Goal: Task Accomplishment & Management: Complete application form

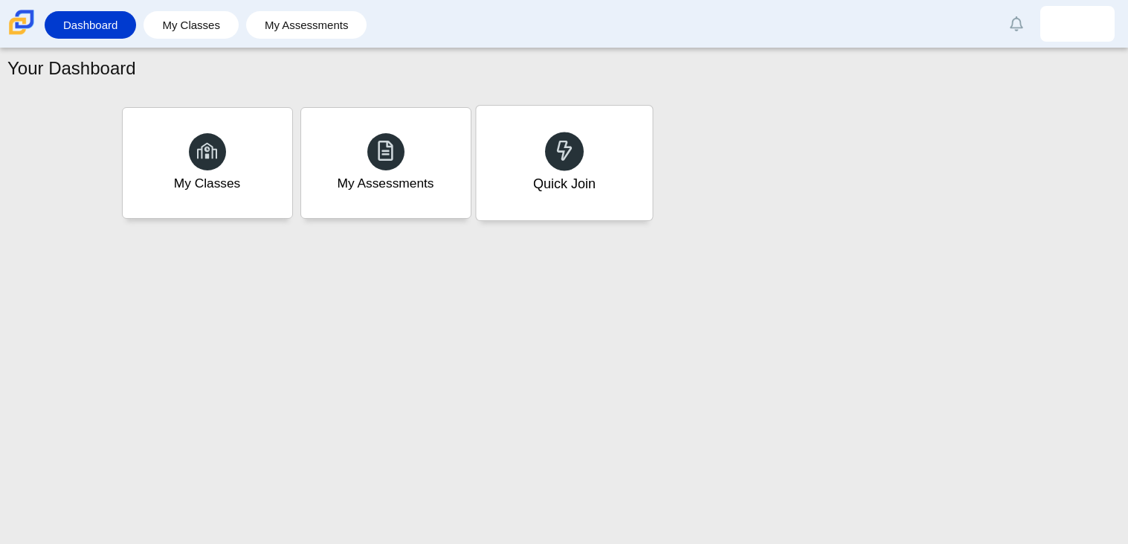
click at [551, 129] on div "Quick Join" at bounding box center [564, 163] width 176 height 115
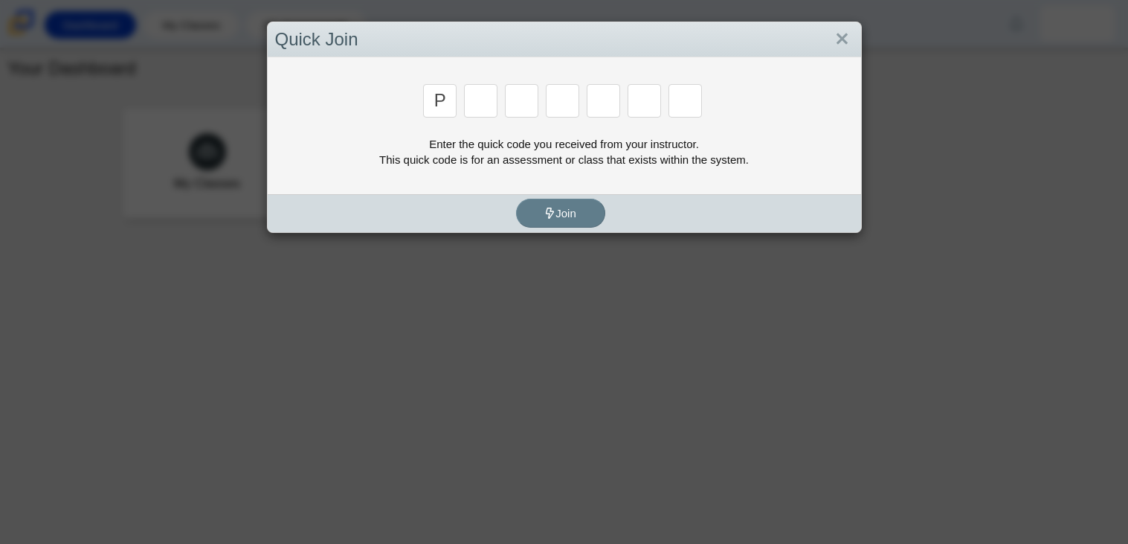
type input "p"
type input "2"
type input "p"
type input "b"
type input "t"
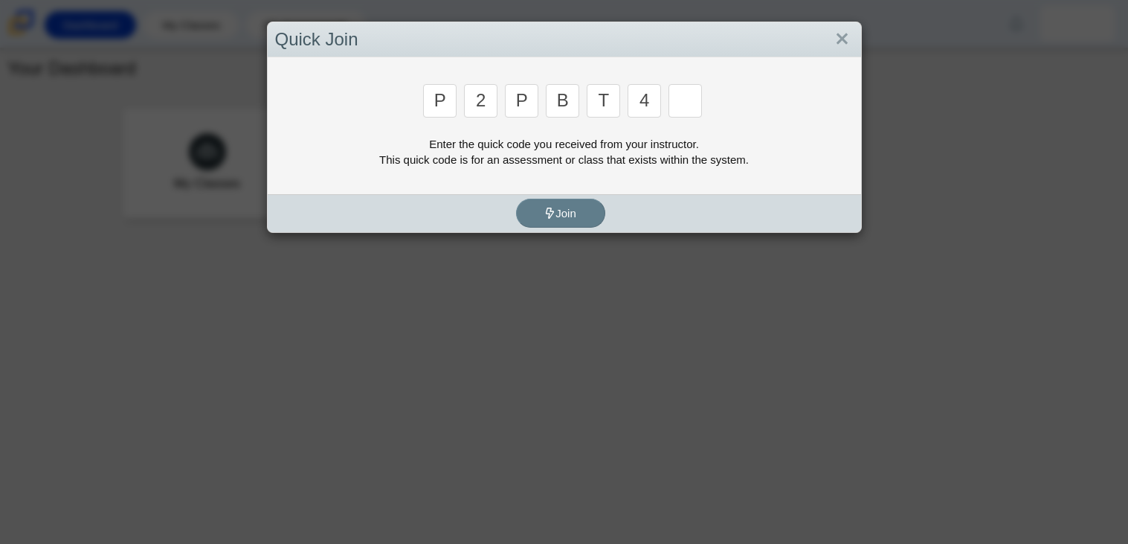
type input "4"
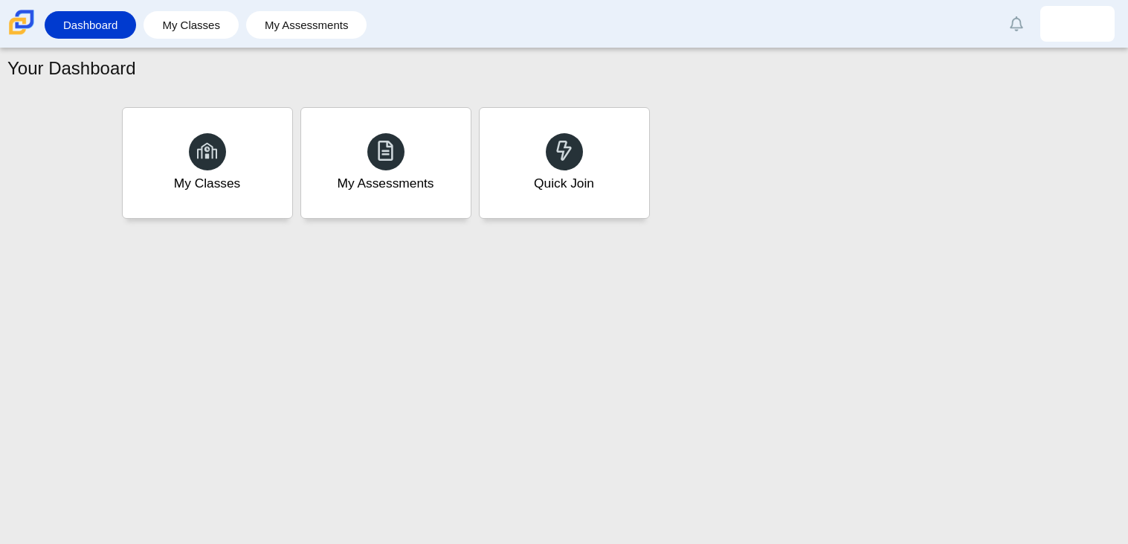
type input "9"
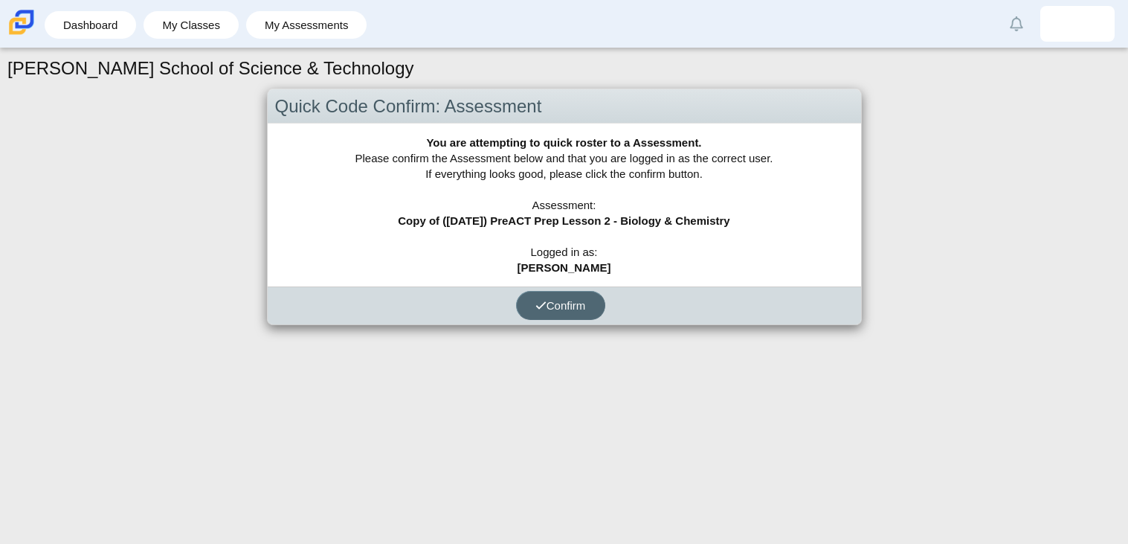
click at [550, 309] on span "Confirm" at bounding box center [560, 305] width 51 height 13
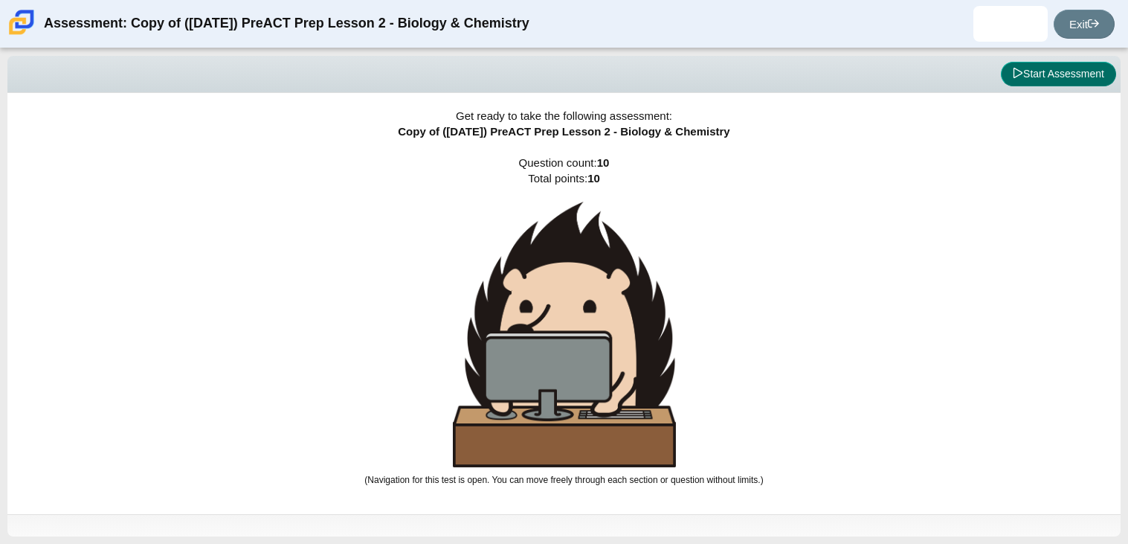
click at [1048, 75] on button "Start Assessment" at bounding box center [1058, 74] width 115 height 25
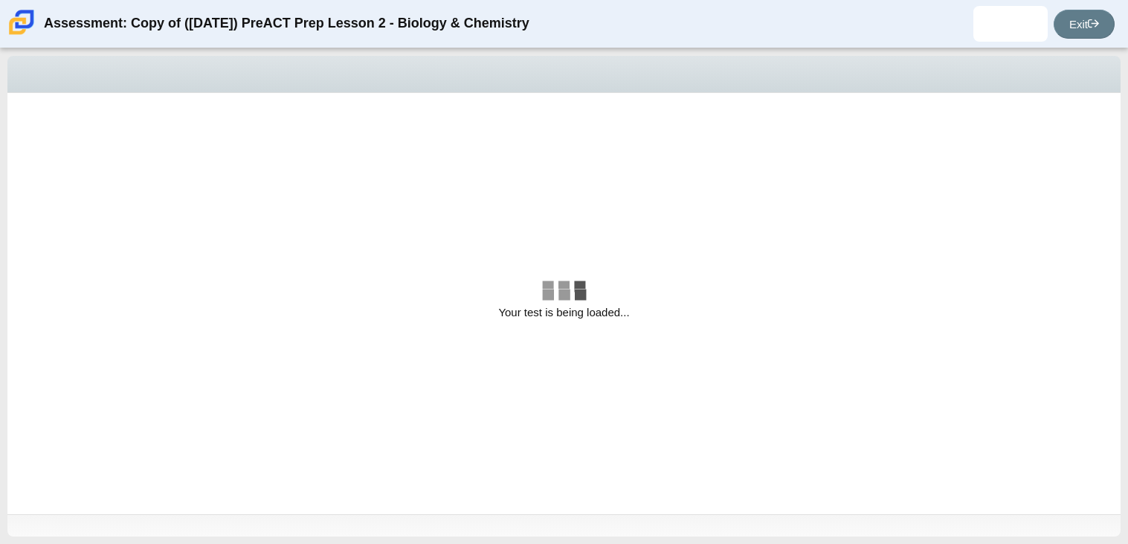
select select "88c27e0d-eae0-4ba9-ac20-9160ce6547ef"
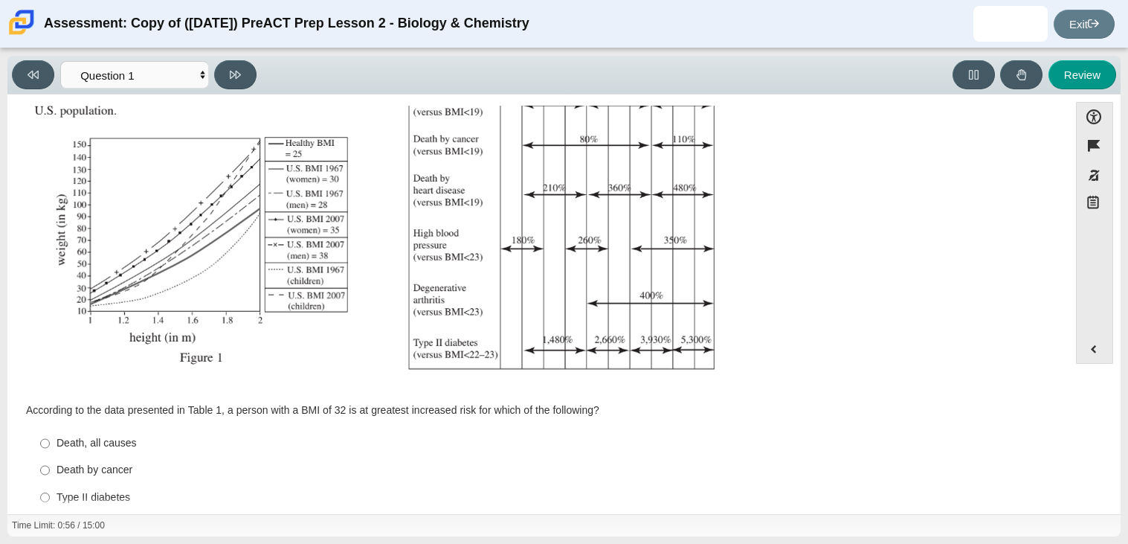
scroll to position [280, 0]
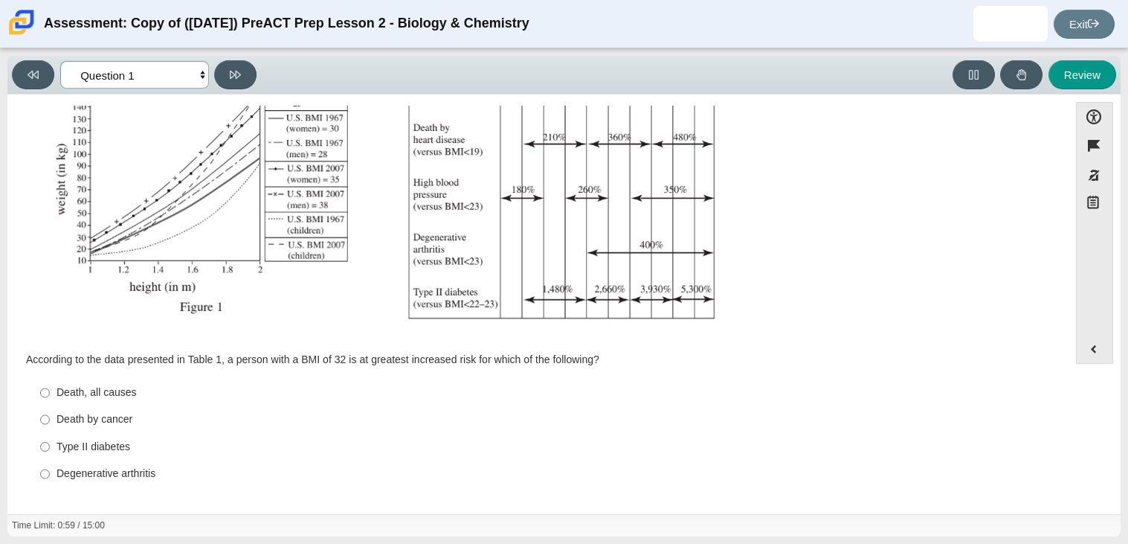
click at [171, 83] on select "Questions Question 1 Question 2 Question 3 Question 4 Question 5 Question 6 Que…" at bounding box center [134, 75] width 149 height 28
click at [329, 288] on img "Assessment items" at bounding box center [381, 88] width 707 height 499
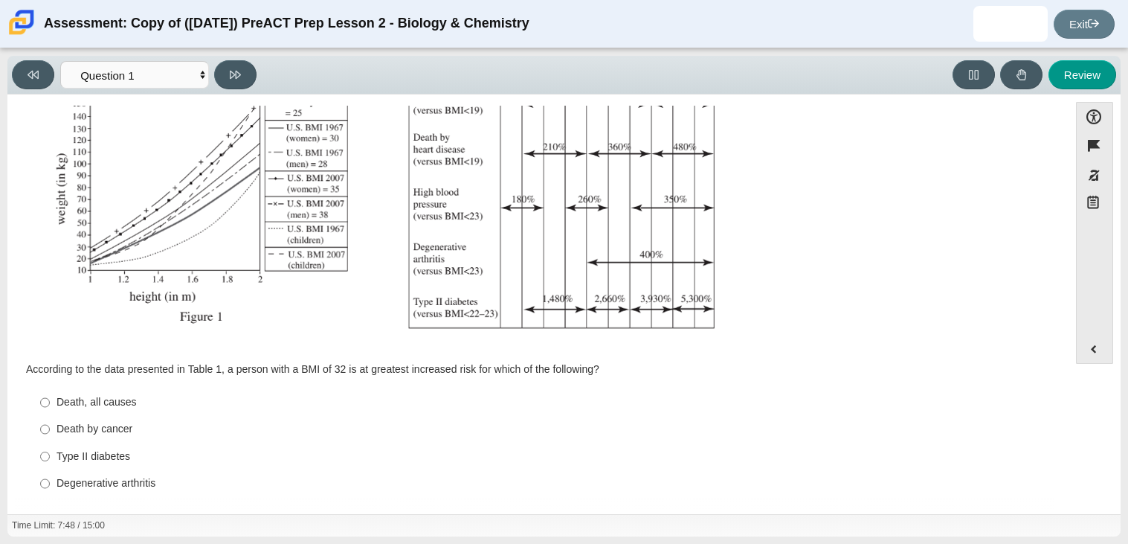
scroll to position [269, 0]
click at [43, 434] on input "Death by cancer Death by cancer" at bounding box center [45, 430] width 10 height 27
radio input "true"
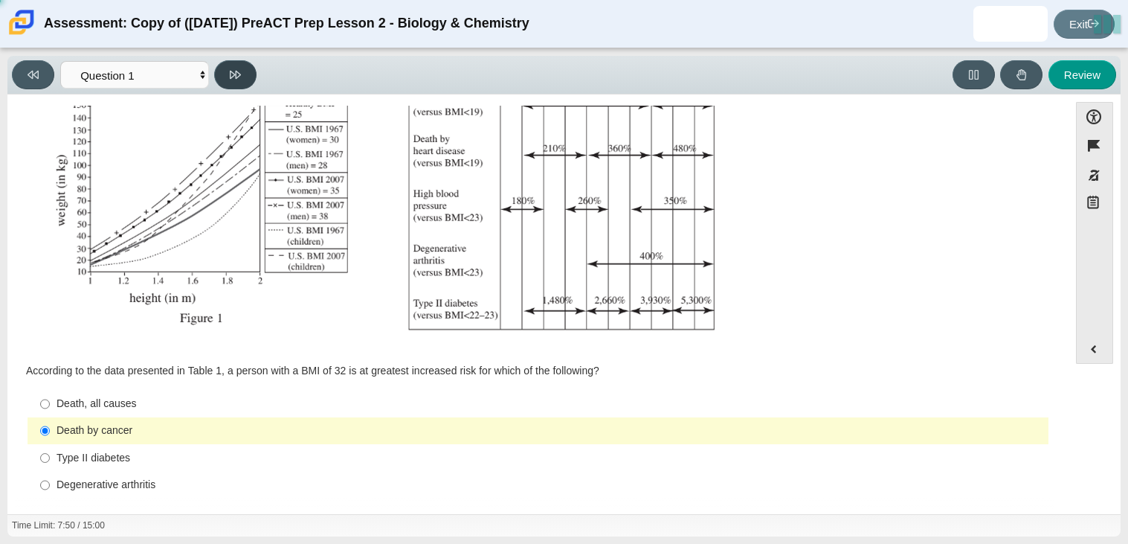
click at [223, 76] on button at bounding box center [235, 74] width 42 height 29
select select "f31ee183-ab53-48c9-9374-3a18949ab500"
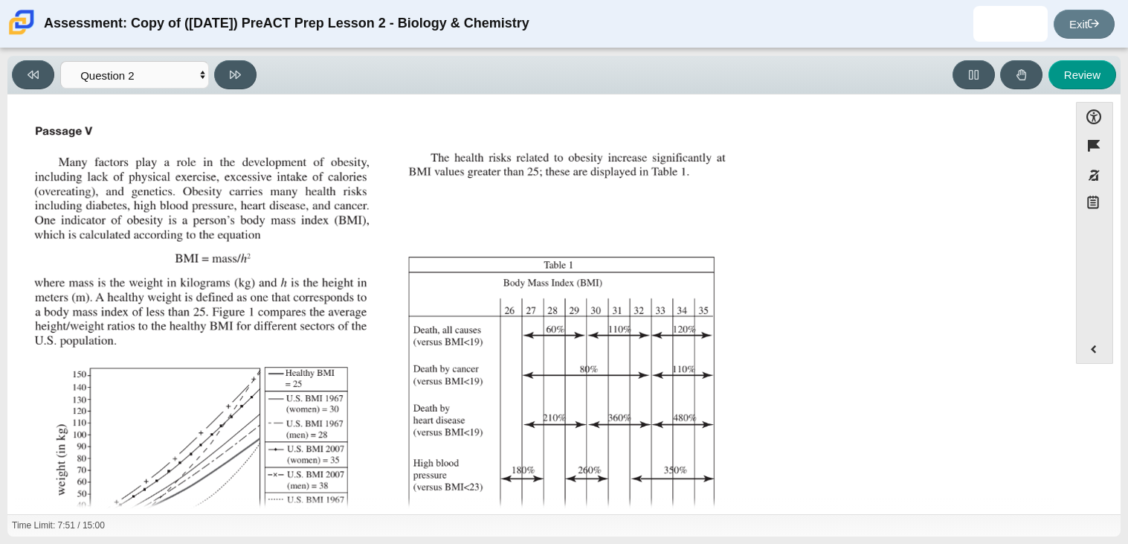
scroll to position [280, 0]
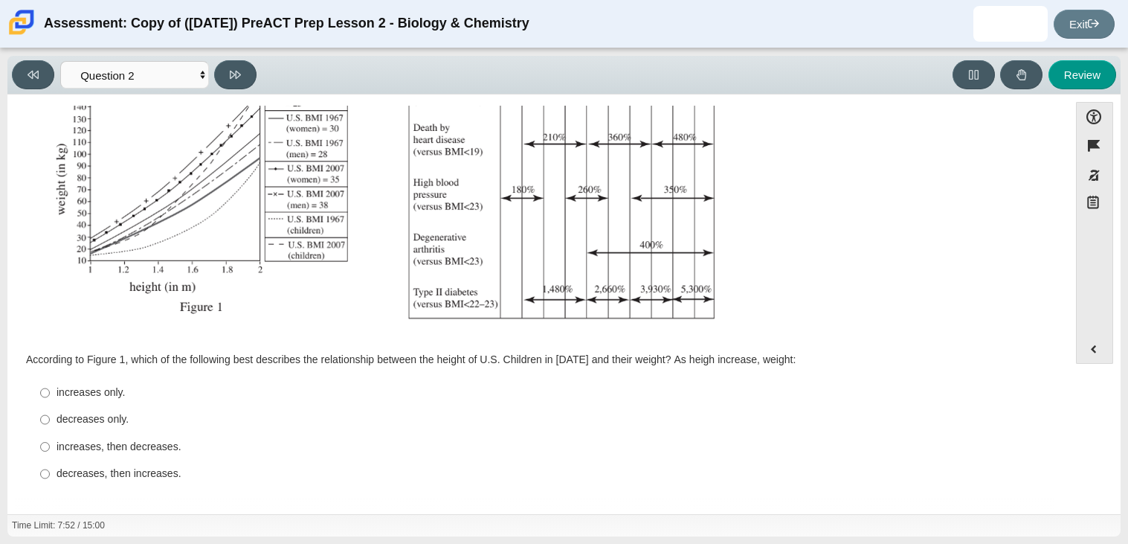
click at [106, 451] on div "increases, then decreases." at bounding box center [550, 446] width 986 height 15
click at [50, 451] on input "increases, then decreases. increases, then decreases." at bounding box center [45, 446] width 10 height 27
radio input "true"
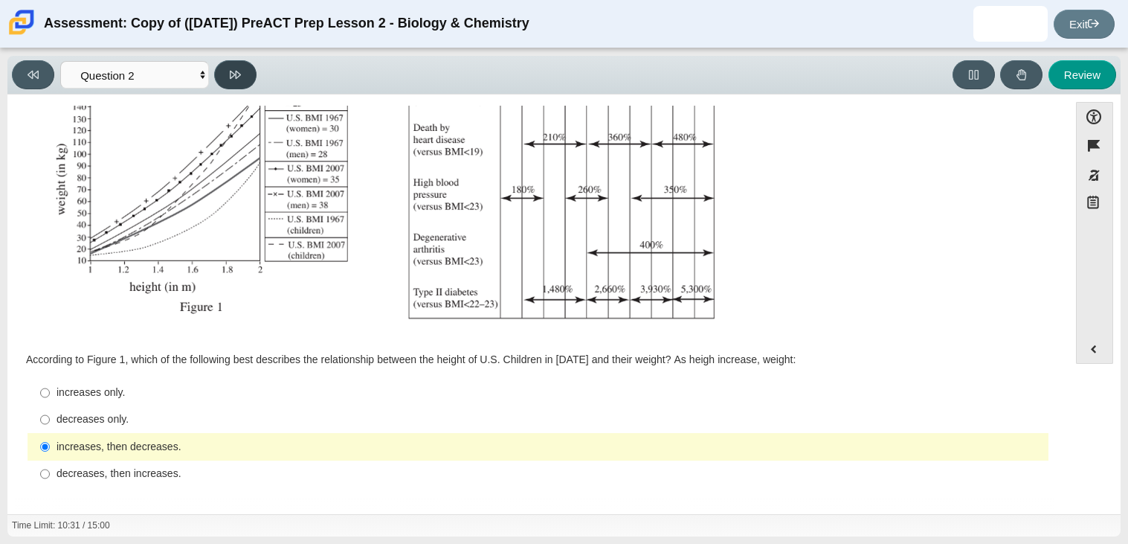
click at [228, 77] on button at bounding box center [235, 74] width 42 height 29
select select "45e82964-709e-4180-9336-970e18221224"
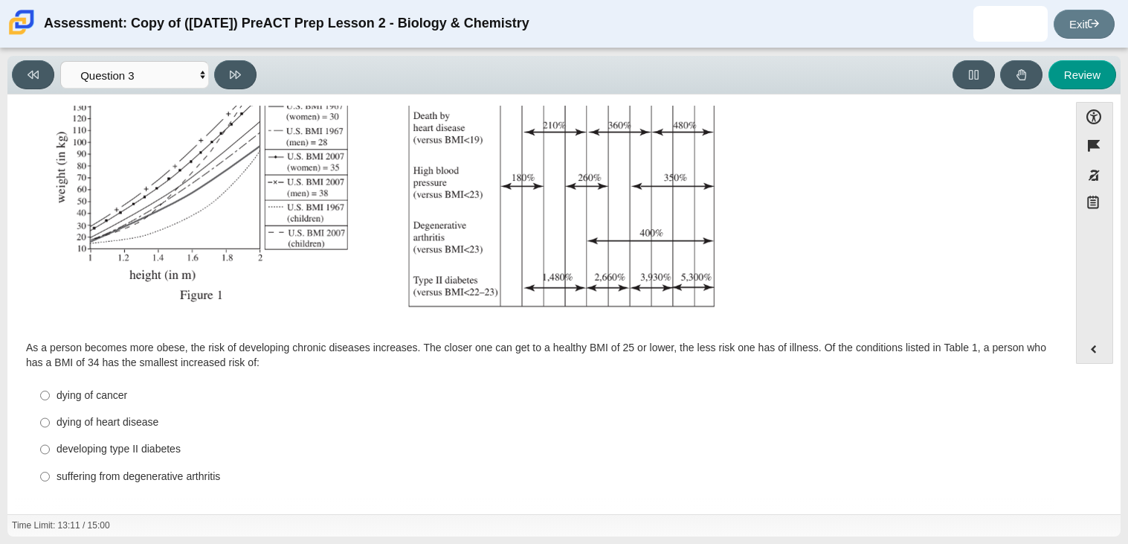
scroll to position [295, 0]
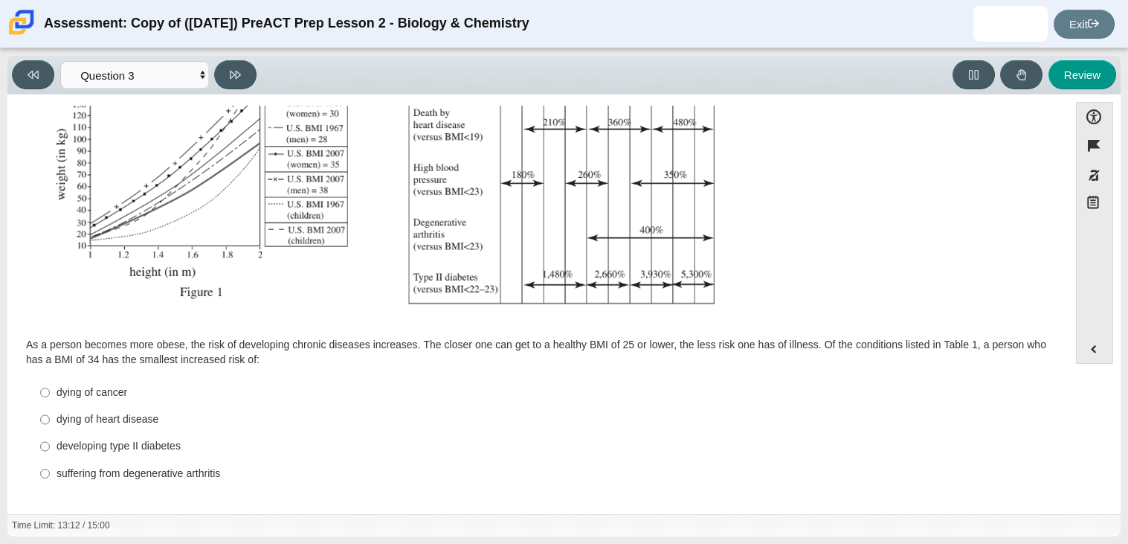
click at [149, 442] on div "developing type II diabetes" at bounding box center [550, 446] width 986 height 15
click at [50, 442] on input "developing type II diabetes developing type II diabetes" at bounding box center [45, 446] width 10 height 27
radio input "true"
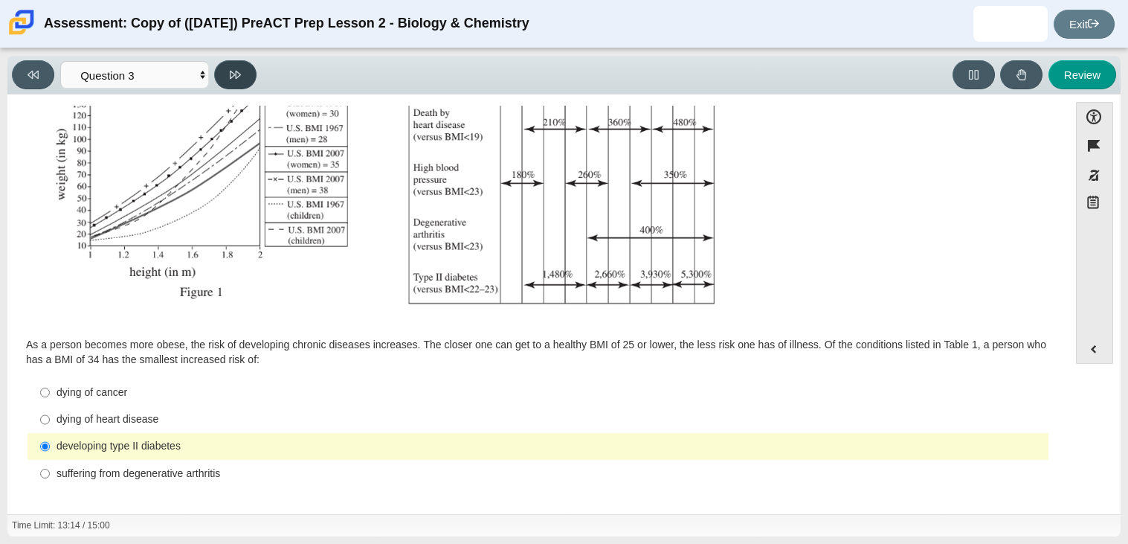
click at [245, 71] on button at bounding box center [235, 74] width 42 height 29
select select "71dcacfe-cf8b-4cdc-be22-b82c8aec5da2"
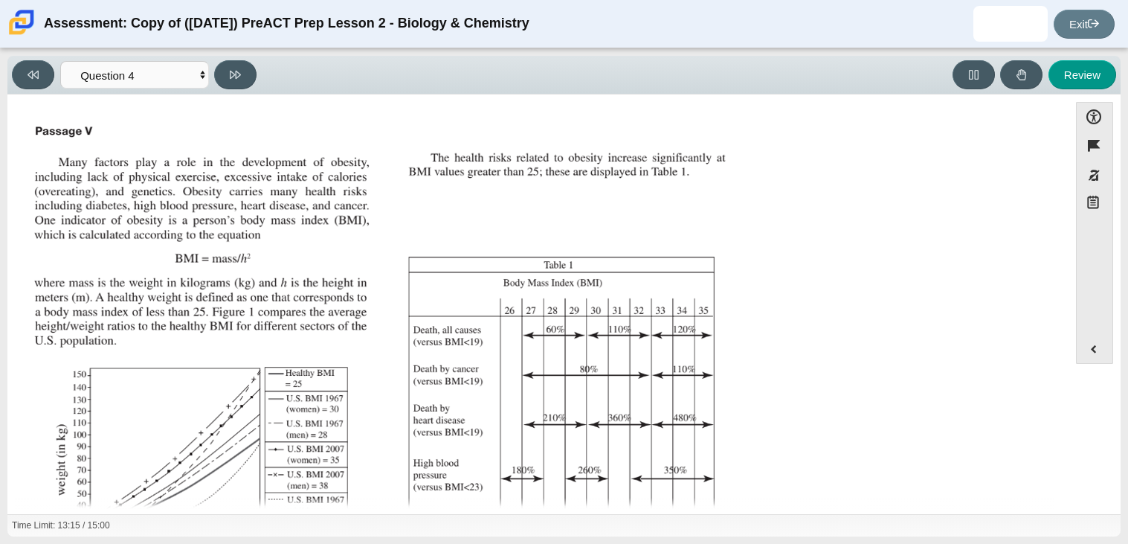
scroll to position [282, 0]
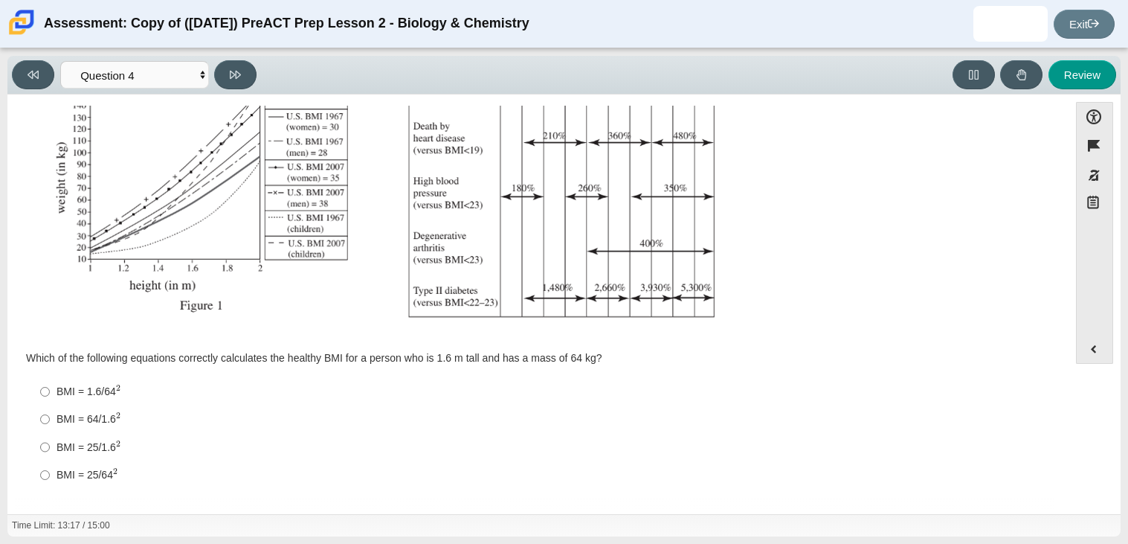
click at [71, 450] on div "BMI = 25/1.6 2" at bounding box center [550, 447] width 986 height 16
click at [50, 450] on input "BMI = 25/1.6 2 BMI = 25/1.62" at bounding box center [45, 447] width 10 height 28
radio input "true"
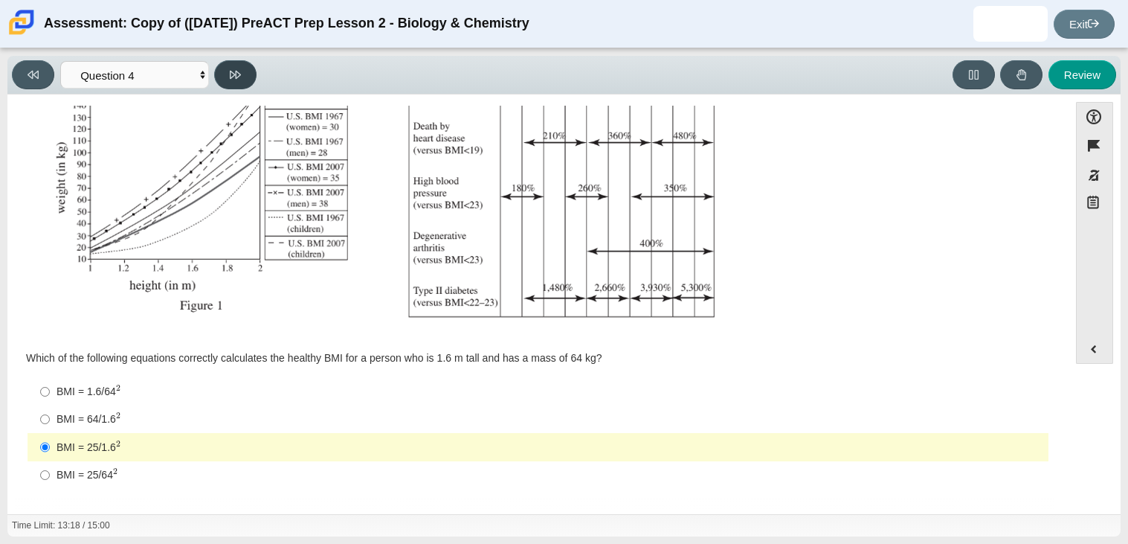
click at [221, 73] on button at bounding box center [235, 74] width 42 height 29
select select "c6558c8b-086a-4b4c-b582-9428309971ba"
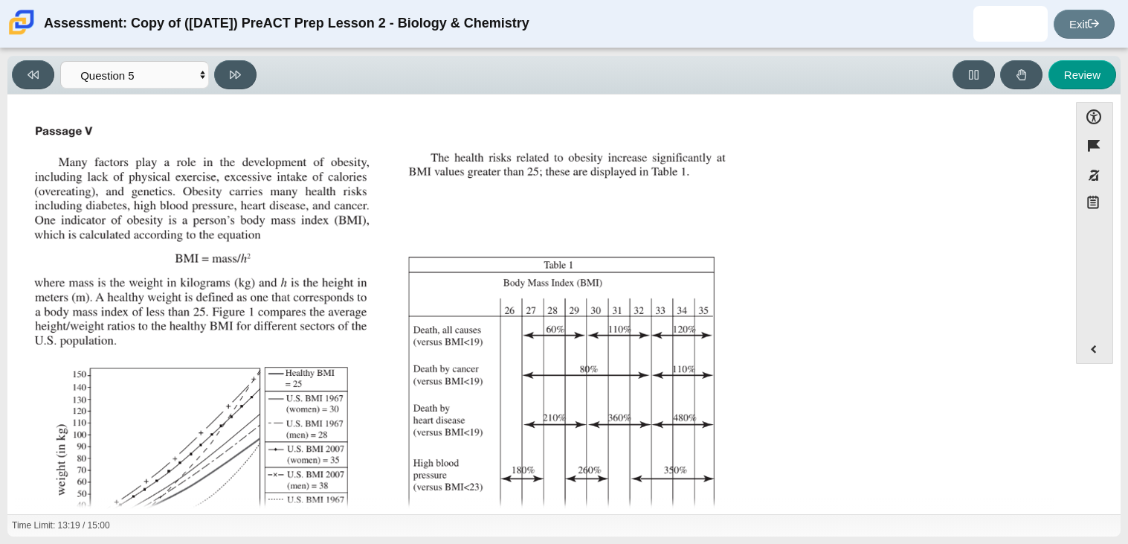
scroll to position [280, 0]
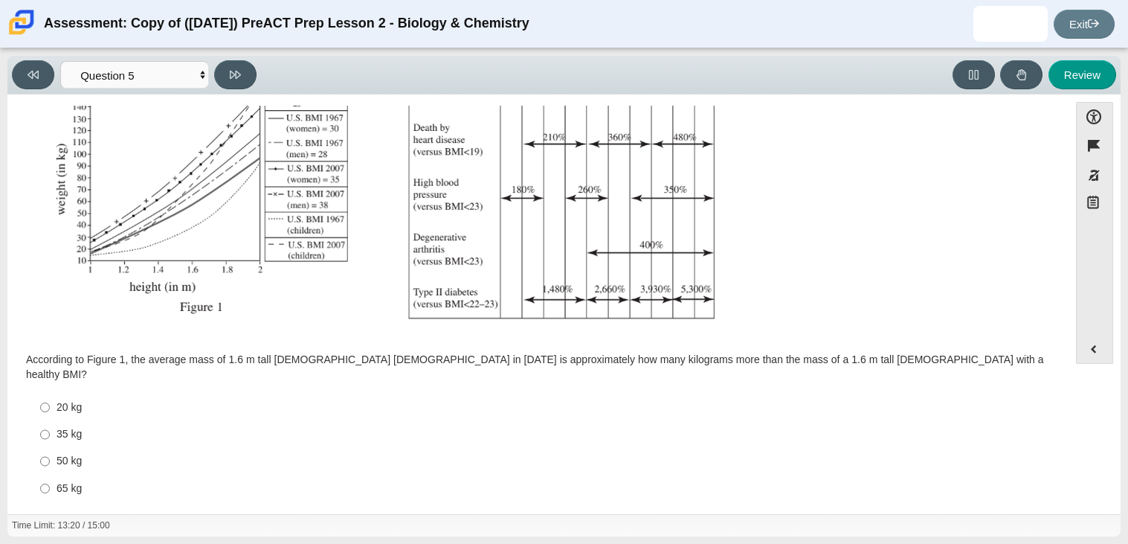
click at [71, 400] on div "20 kg" at bounding box center [550, 407] width 986 height 15
click at [50, 393] on input "20 kg 20 kg" at bounding box center [45, 406] width 10 height 27
radio input "true"
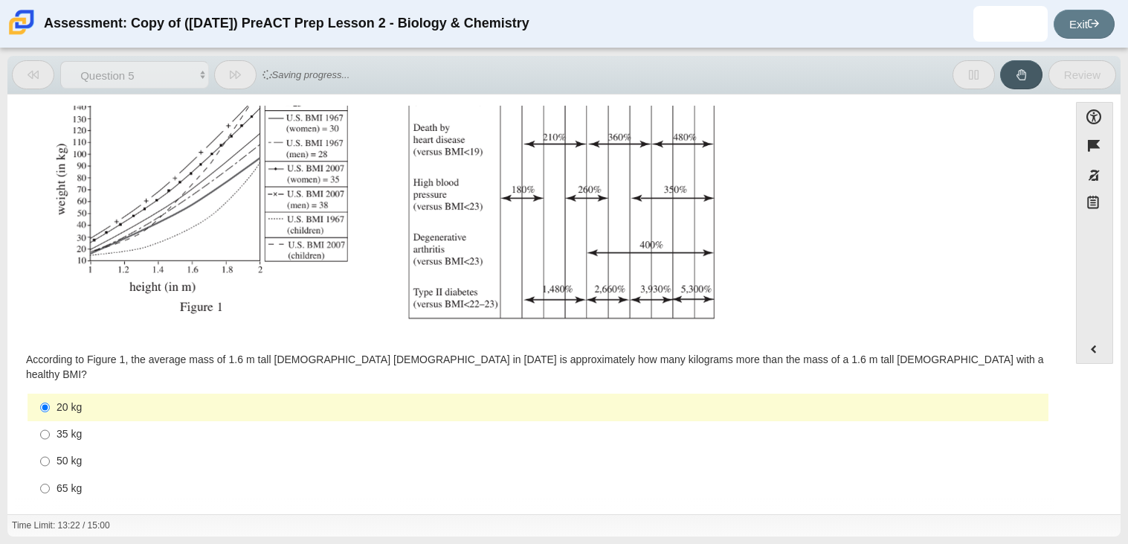
click at [63, 427] on div "35 kg" at bounding box center [550, 434] width 986 height 15
click at [50, 421] on input "35 kg 35 kg" at bounding box center [45, 434] width 10 height 27
radio input "true"
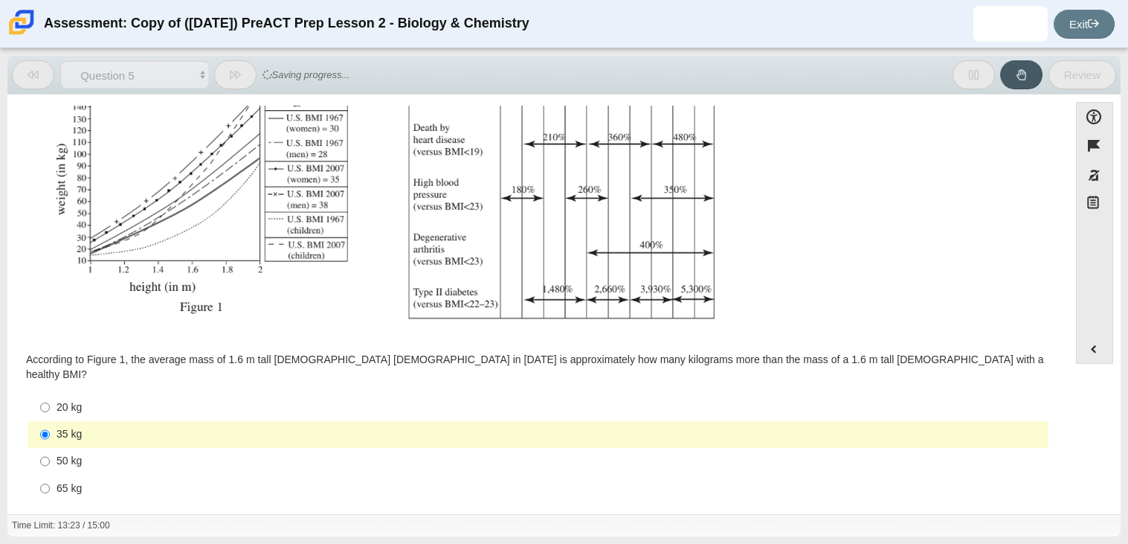
click at [59, 481] on div "65 kg" at bounding box center [550, 488] width 986 height 15
click at [50, 474] on input "65 kg 65 kg" at bounding box center [45, 487] width 10 height 27
radio input "true"
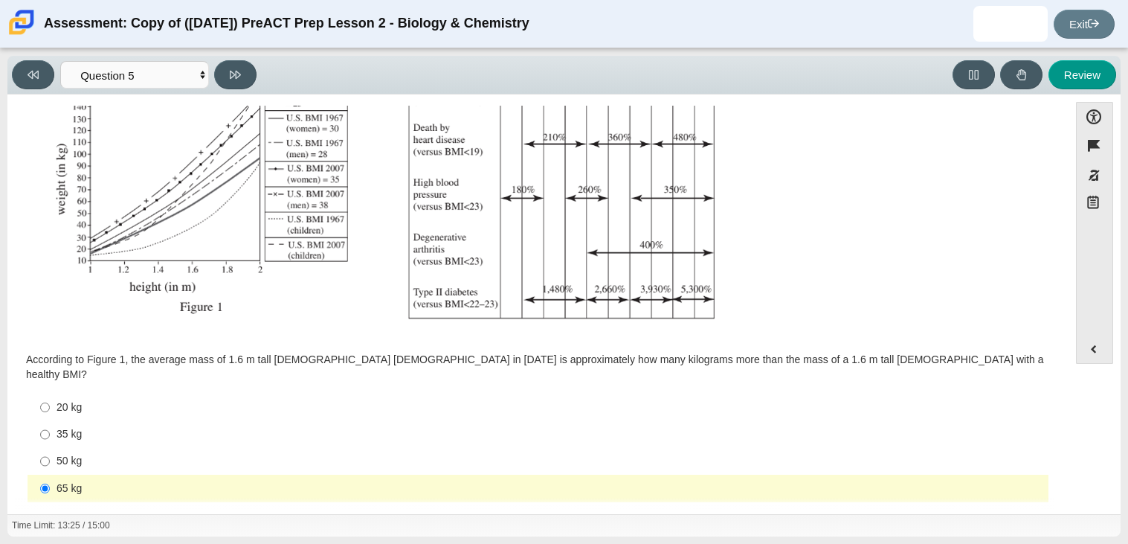
click at [59, 400] on div "20 kg" at bounding box center [550, 407] width 986 height 15
click at [50, 393] on input "20 kg 20 kg" at bounding box center [45, 406] width 10 height 27
radio input "true"
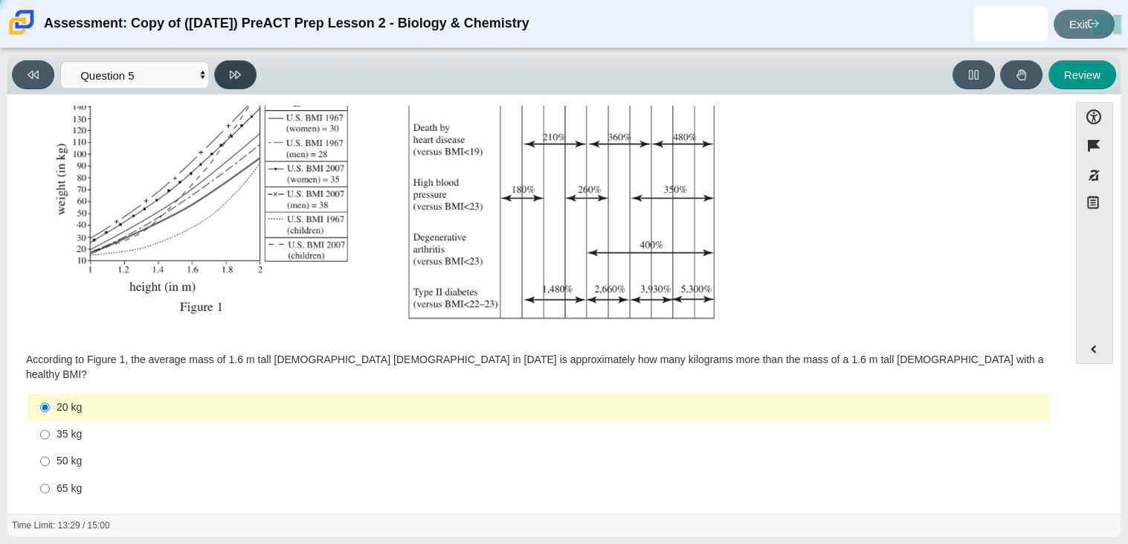
click at [238, 81] on button at bounding box center [235, 74] width 42 height 29
select select "74d98ab6-2529-481e-9250-4e9263ec31cd"
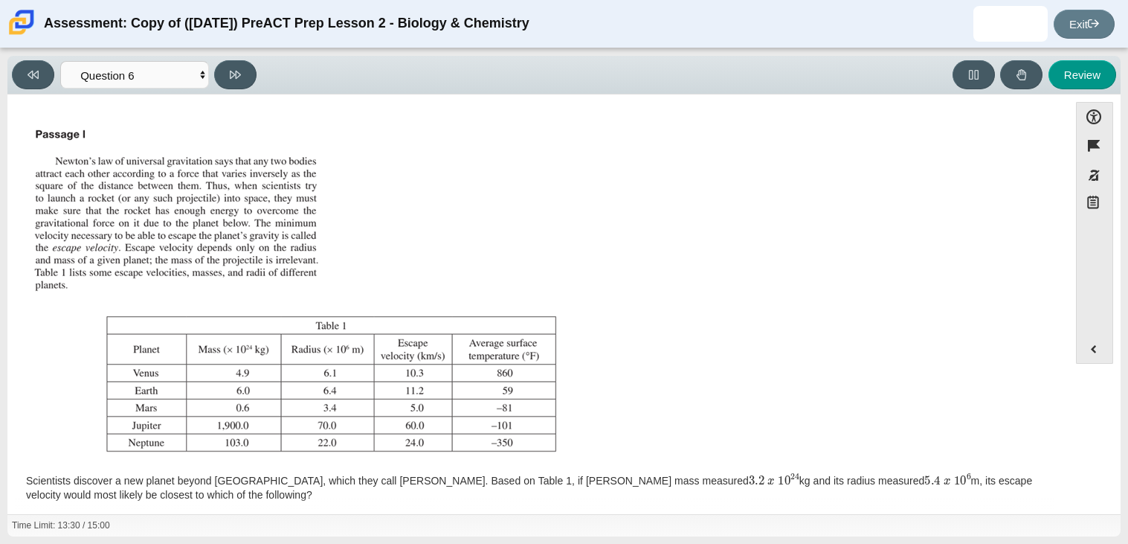
scroll to position [135, 0]
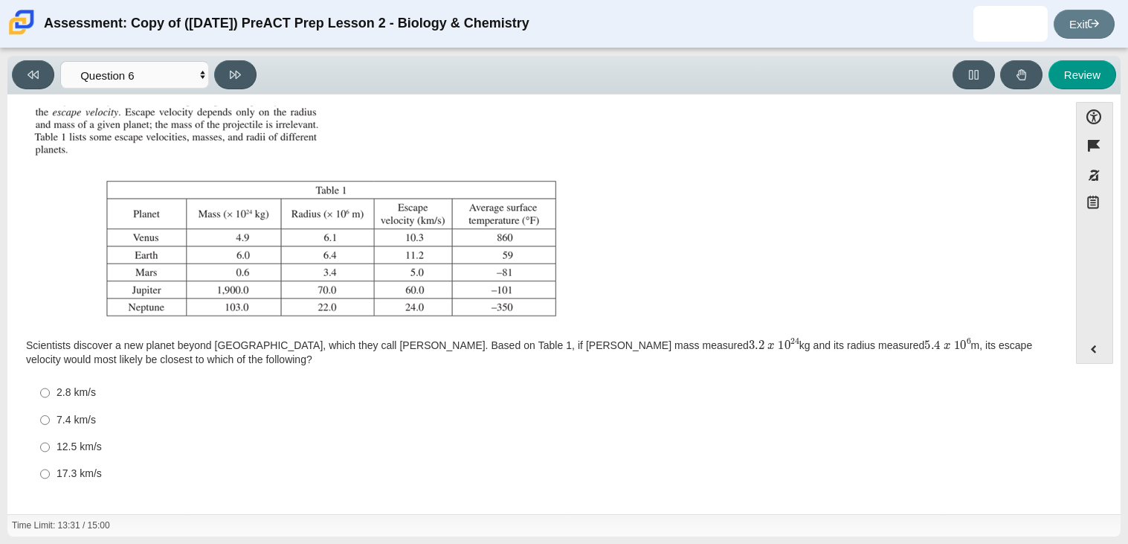
click at [84, 441] on div "12.5 km/s" at bounding box center [550, 446] width 986 height 15
click at [50, 441] on input "12.5 km/s 12.5 km/s" at bounding box center [45, 447] width 10 height 27
radio input "true"
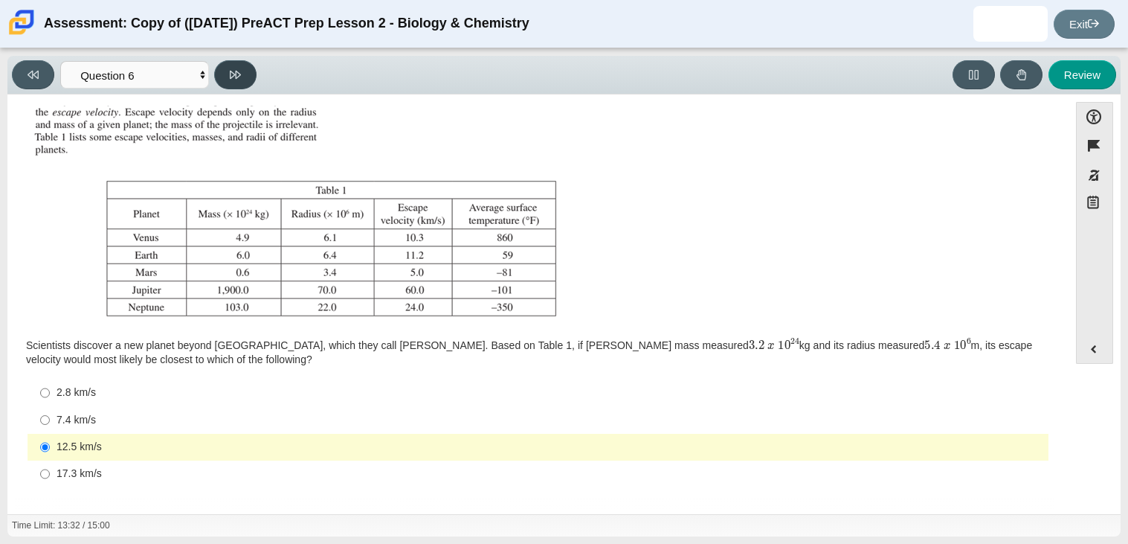
click at [242, 76] on button at bounding box center [235, 74] width 42 height 29
select select "31694628-7769-4744-9964-d3ed6115c03c"
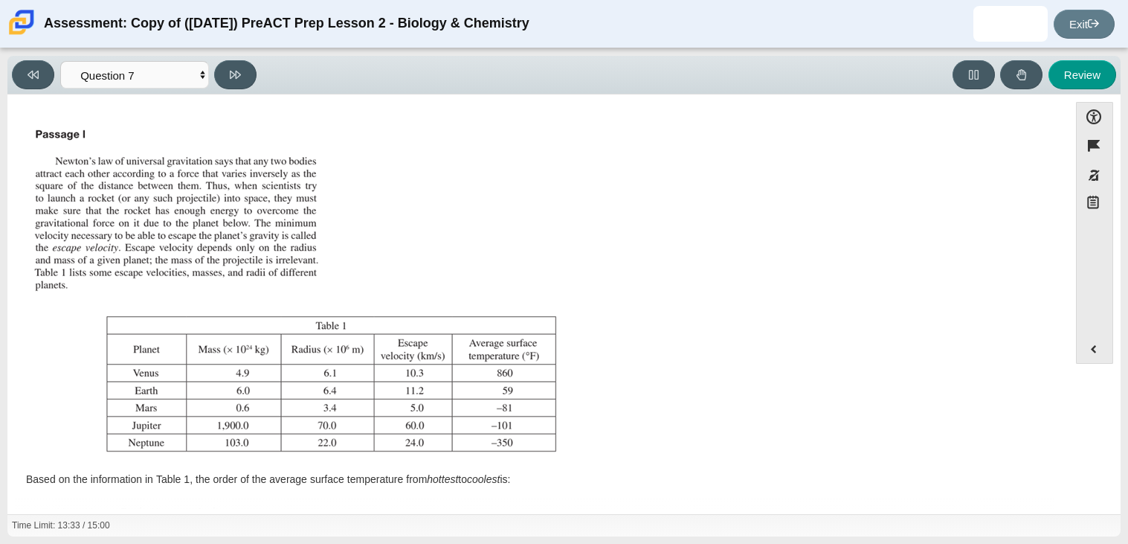
scroll to position [120, 0]
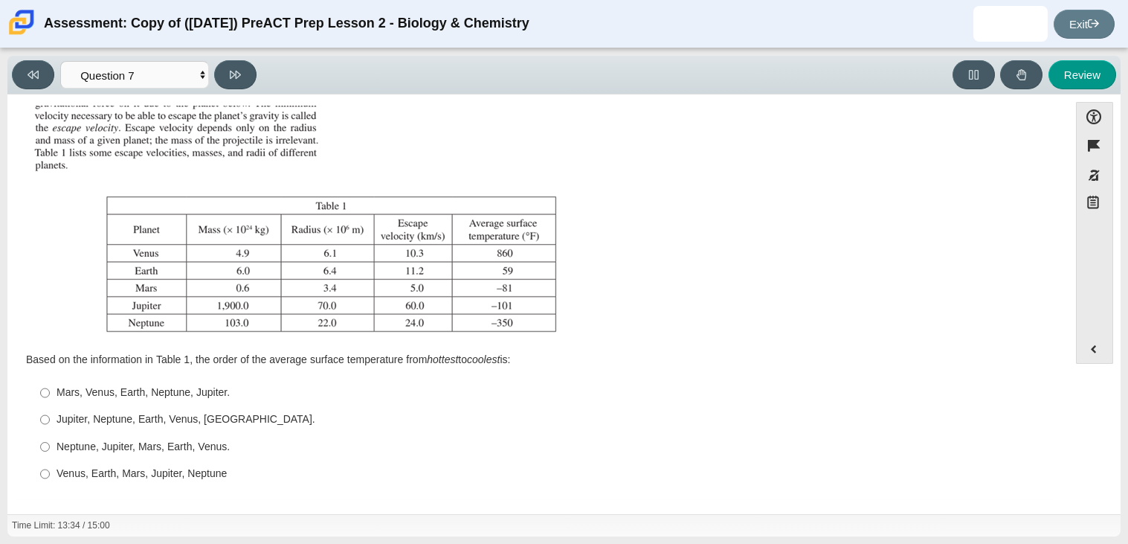
click at [126, 389] on div "Mars, Venus, Earth, Neptune, Jupiter." at bounding box center [550, 392] width 986 height 15
click at [50, 389] on input "Mars, Venus, Earth, Neptune, Jupiter. Mars, Venus, Earth, Neptune, Jupiter." at bounding box center [45, 392] width 10 height 27
radio input "true"
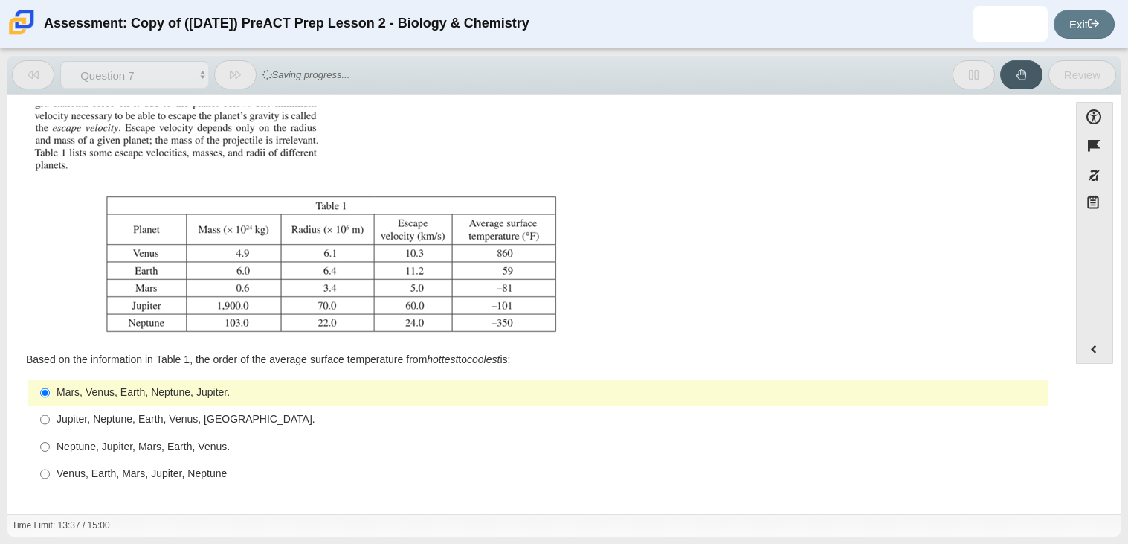
click at [148, 468] on div "Venus, Earth, Mars, Jupiter, Neptune" at bounding box center [550, 473] width 986 height 15
click at [50, 468] on input "Venus, Earth, Mars, Jupiter, Neptune Venus, Earth, Mars, Jupiter, Neptune" at bounding box center [45, 473] width 10 height 27
radio input "true"
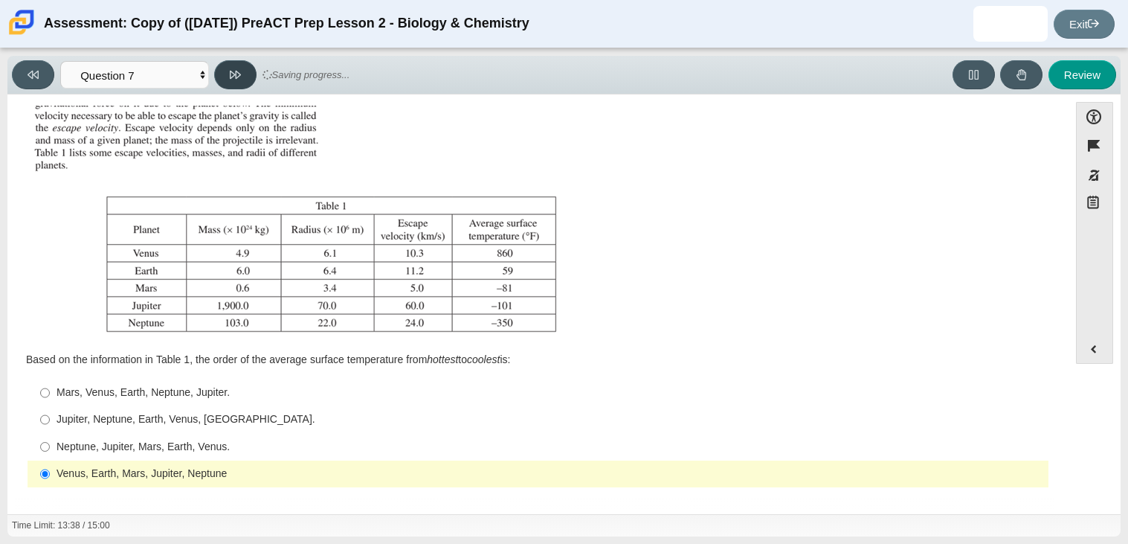
click at [240, 83] on button at bounding box center [235, 74] width 42 height 29
select select "02960795-9514-4c41-985f-77b6951c8514"
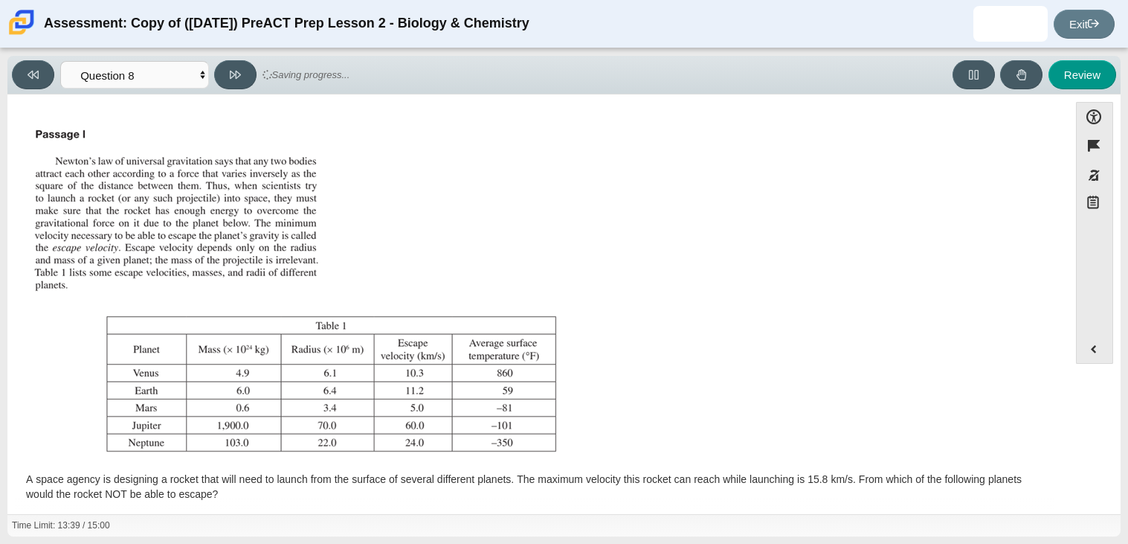
scroll to position [135, 0]
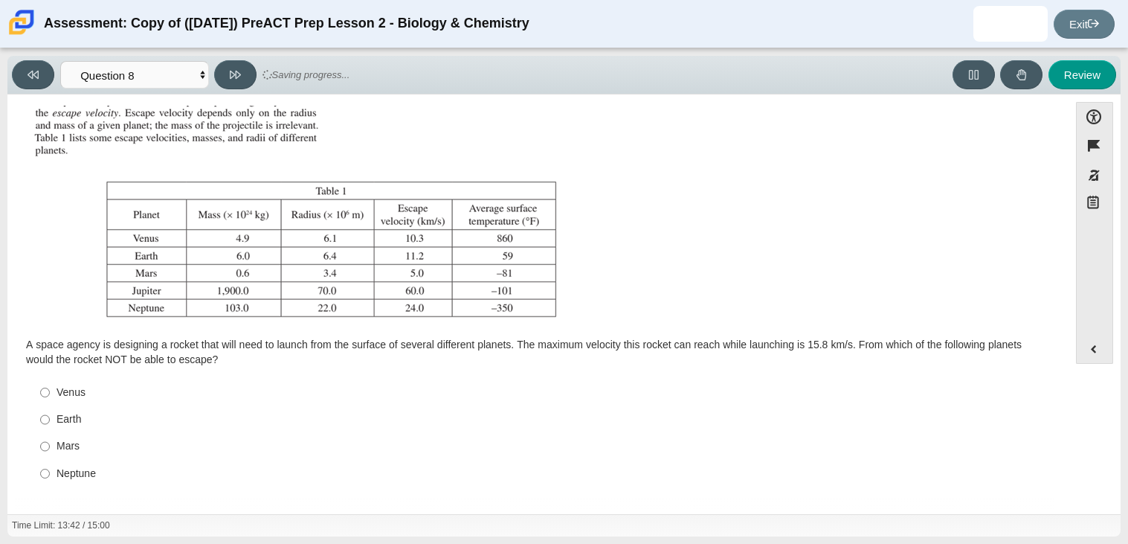
click at [81, 453] on div "Mars" at bounding box center [550, 446] width 986 height 15
click at [50, 453] on input "Mars Mars" at bounding box center [45, 446] width 10 height 27
radio input "true"
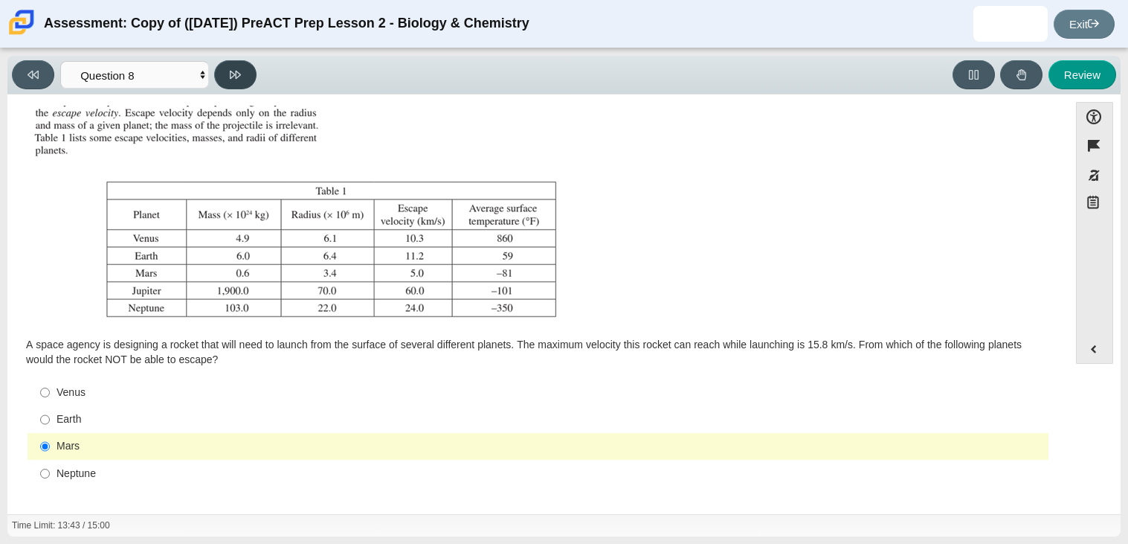
click at [240, 69] on icon at bounding box center [235, 74] width 11 height 11
select select "ef19177f-9eb9-441f-a0b9-65cd4e602bb5"
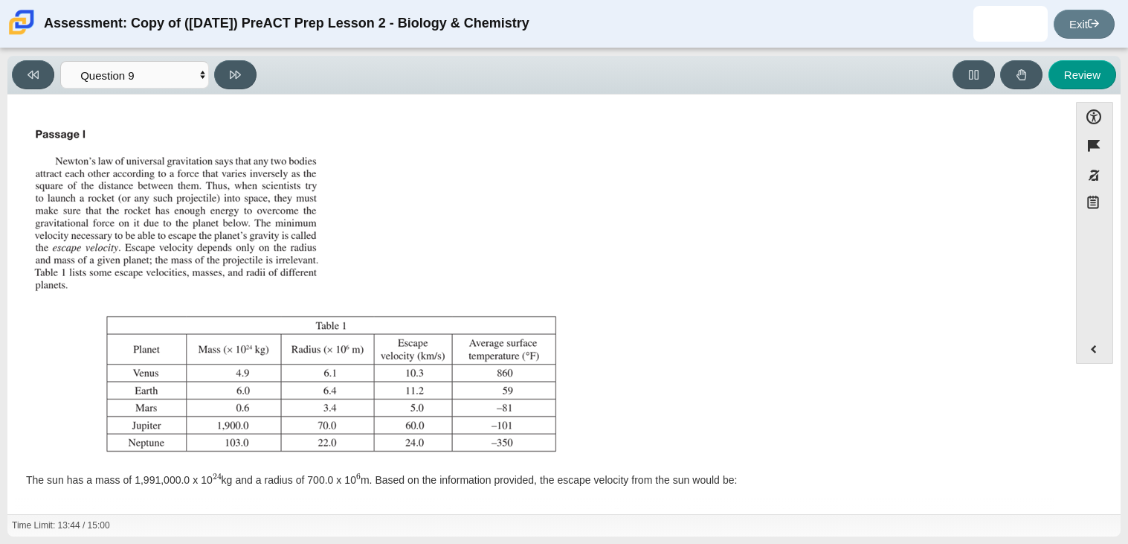
scroll to position [120, 0]
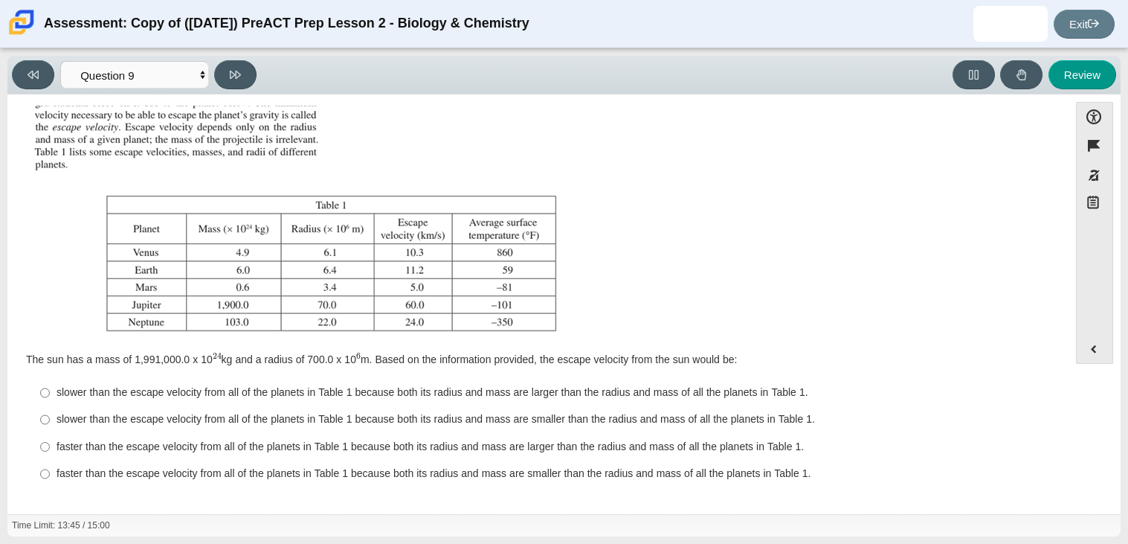
click at [129, 408] on label "slower than the escape velocity from all of the planets in Table 1 because both…" at bounding box center [539, 419] width 1019 height 27
click at [50, 408] on input "slower than the escape velocity from all of the planets in Table 1 because both…" at bounding box center [45, 419] width 10 height 27
radio input "true"
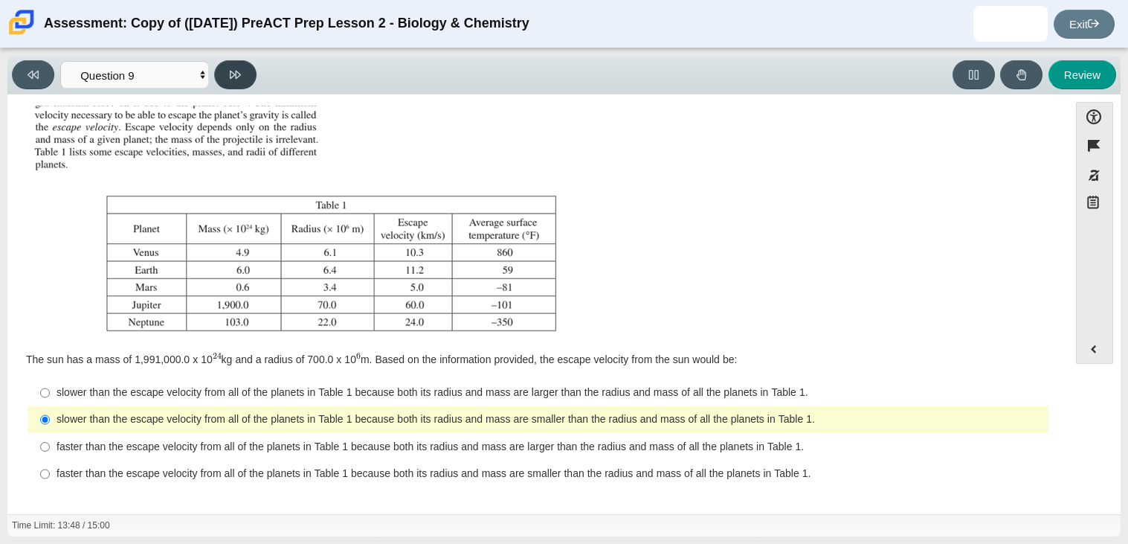
click at [236, 74] on icon at bounding box center [235, 74] width 11 height 11
select select "b9bf8baa-c570-4e7d-b5c0-da6c71b27e9c"
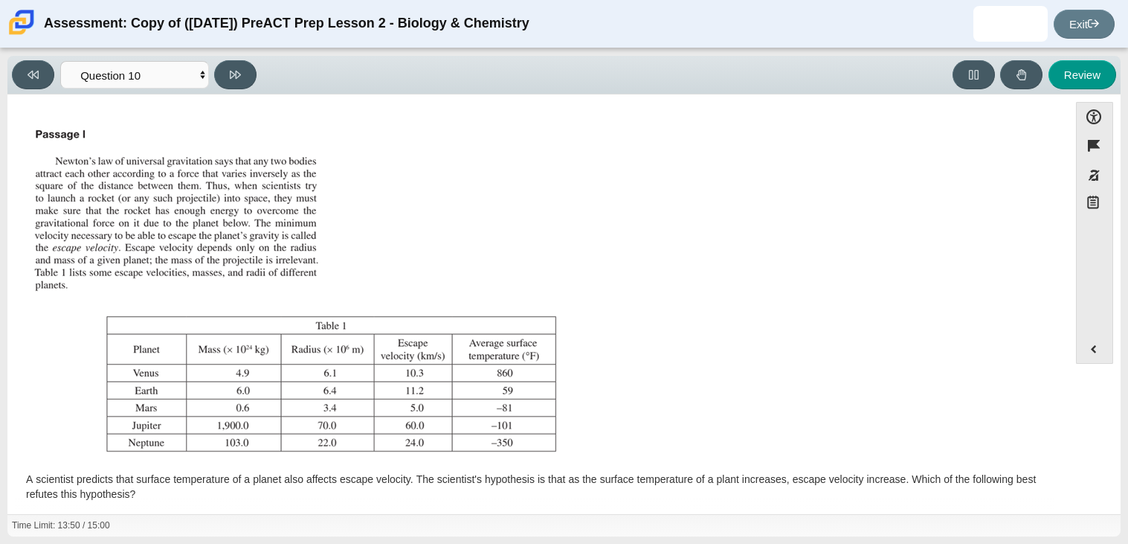
scroll to position [135, 0]
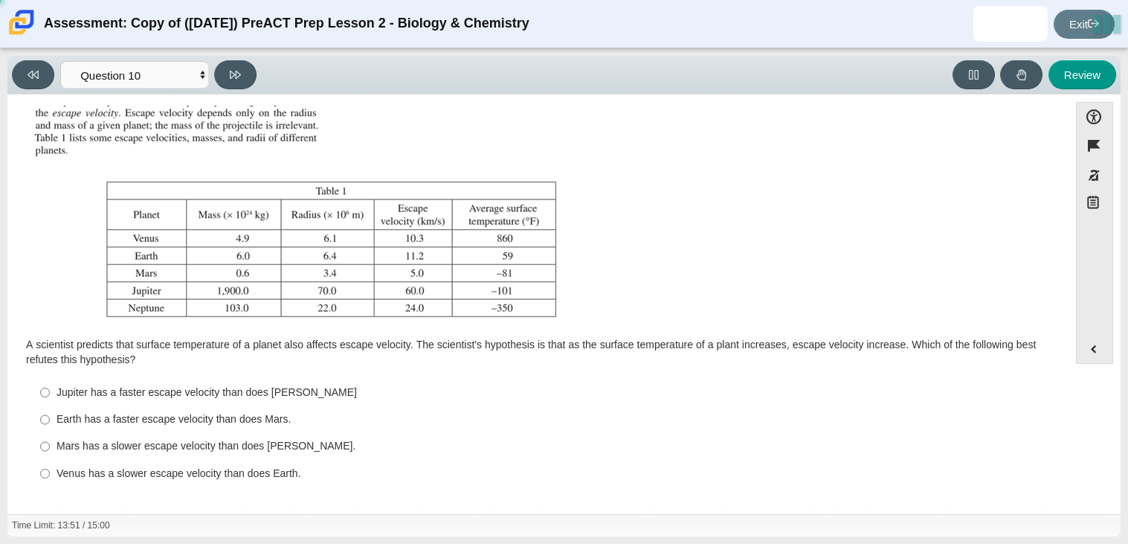
click at [85, 477] on div "Venus has a slower escape velocity than does Earth." at bounding box center [550, 473] width 986 height 15
click at [50, 477] on input "Venus has a slower escape velocity than does Earth. Venus has a slower escape v…" at bounding box center [45, 473] width 10 height 27
radio input "true"
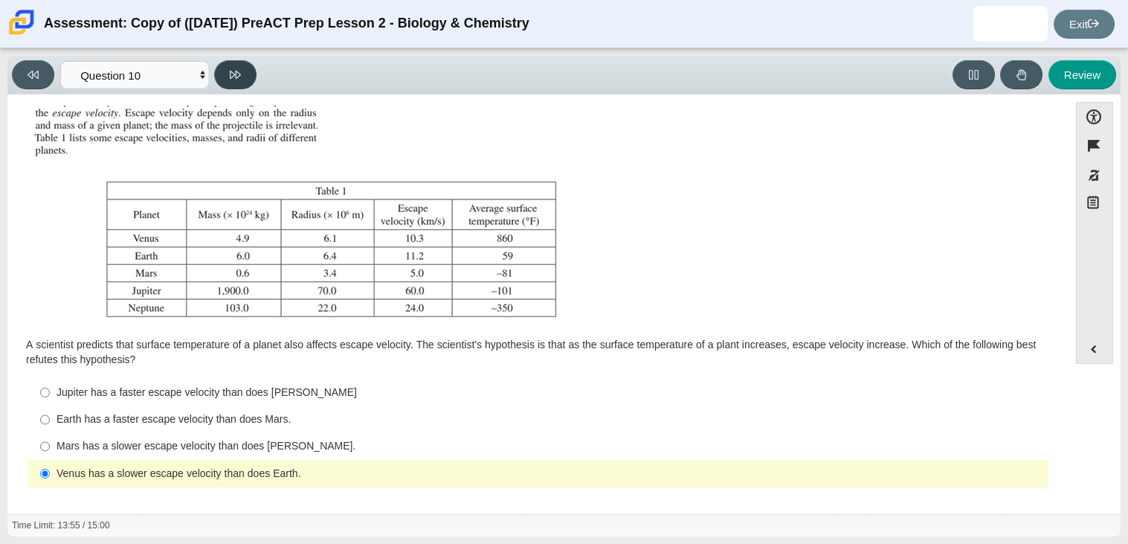
click at [241, 68] on button at bounding box center [235, 74] width 42 height 29
select select "review"
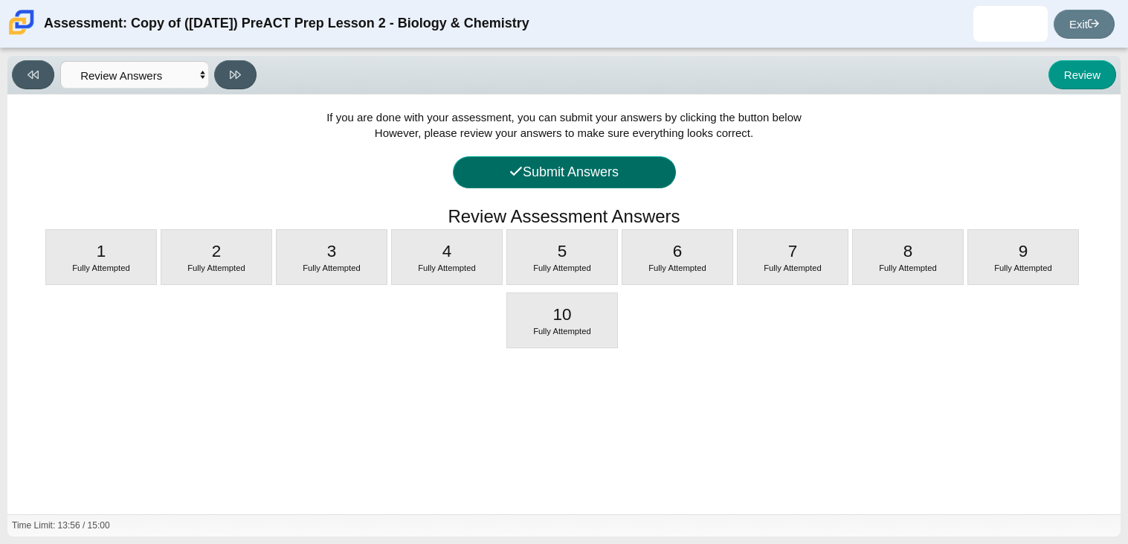
click at [578, 174] on button "Submit Answers" at bounding box center [564, 172] width 223 height 32
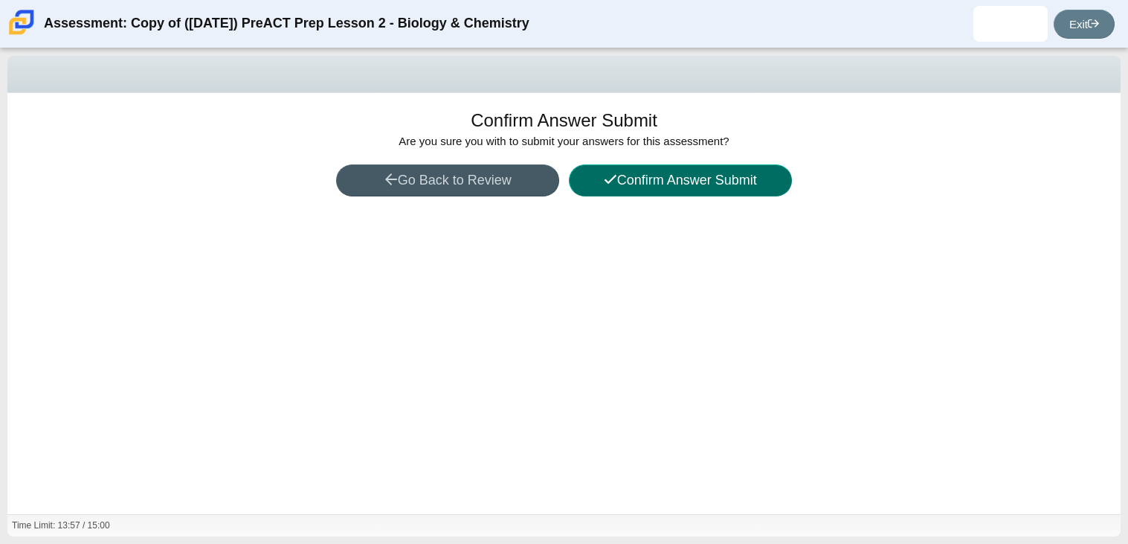
click at [608, 189] on button "Confirm Answer Submit" at bounding box center [680, 180] width 223 height 32
